Goal: Information Seeking & Learning: Understand process/instructions

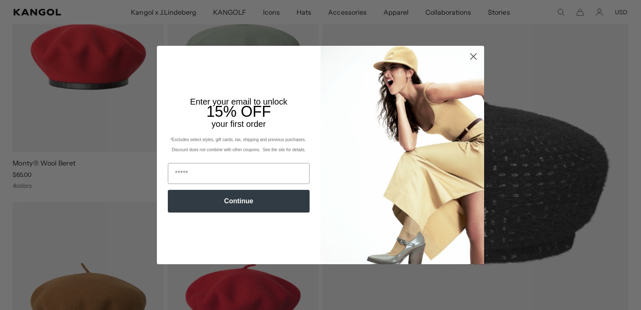
scroll to position [0, 173]
click at [467, 54] on circle "Close dialog" at bounding box center [474, 57] width 14 height 14
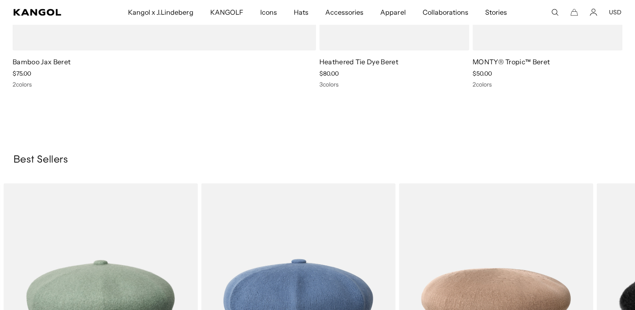
scroll to position [0, 0]
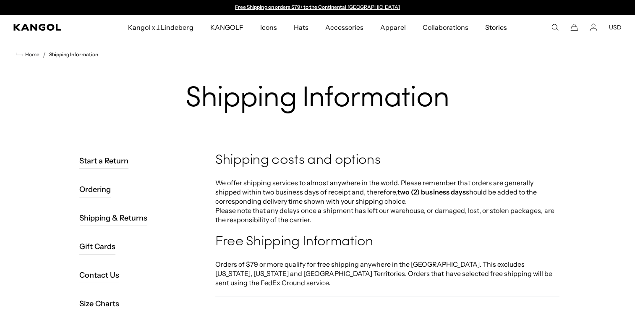
click at [172, 154] on li "Start a Return" at bounding box center [139, 161] width 126 height 16
click at [618, 26] on button "USD" at bounding box center [615, 27] width 13 height 8
